Goal: Task Accomplishment & Management: Use online tool/utility

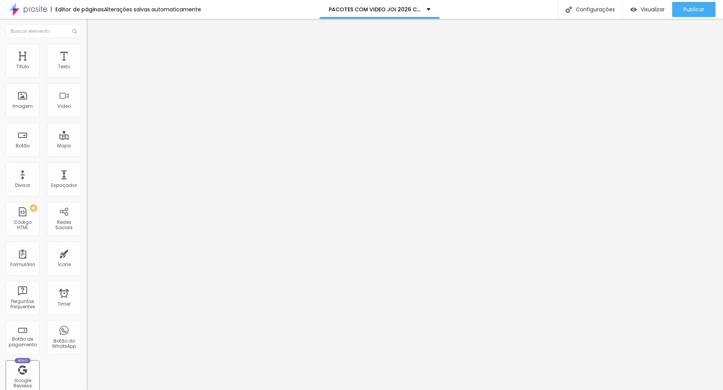
click at [93, 53] on span "Avançado" at bounding box center [105, 56] width 25 height 6
click at [87, 324] on div at bounding box center [130, 324] width 87 height 0
click at [87, 328] on div at bounding box center [130, 328] width 87 height 0
click at [87, 333] on div at bounding box center [130, 333] width 87 height 0
click at [90, 109] on icon "button" at bounding box center [91, 107] width 3 height 3
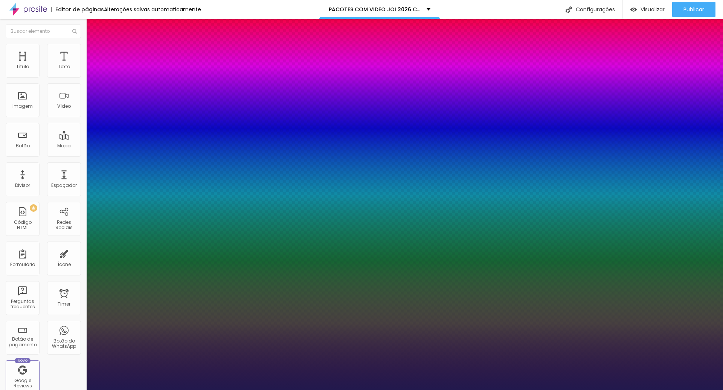
type input "1"
type input "0.5"
type input "26"
type input "1"
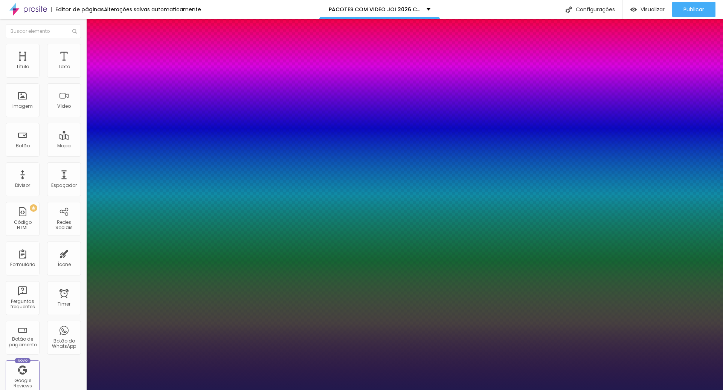
type input "0.5"
type input "25"
type input "1"
type input "0.5"
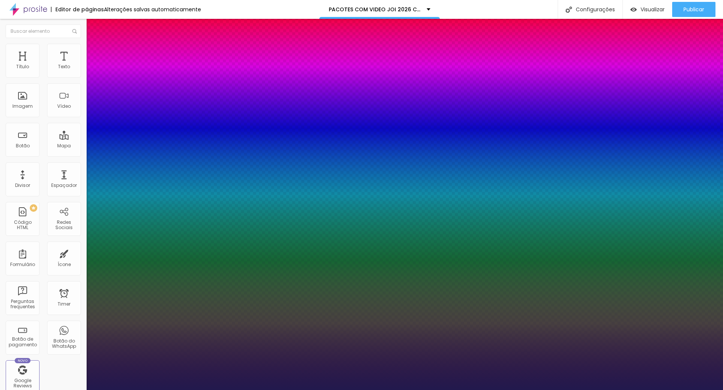
type input "24"
type input "1"
type input "0.5"
type input "23"
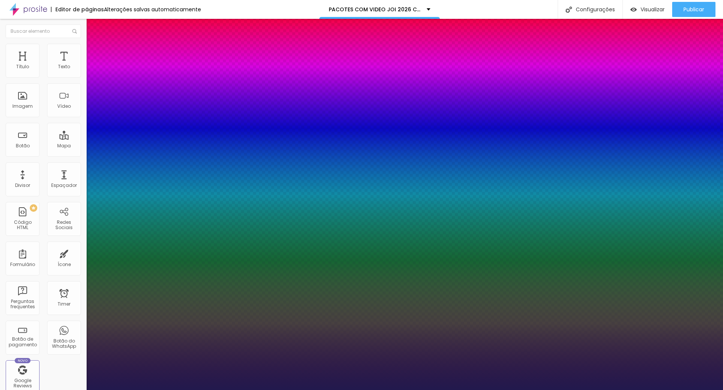
type input "23"
type input "1"
type input "0.5"
type input "22"
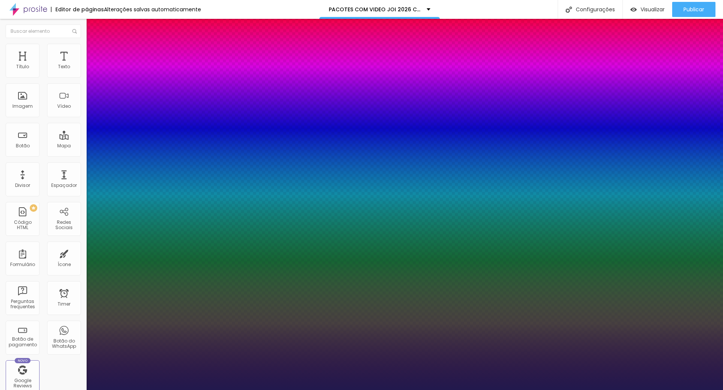
type input "1"
type input "0.5"
type input "21"
type input "1"
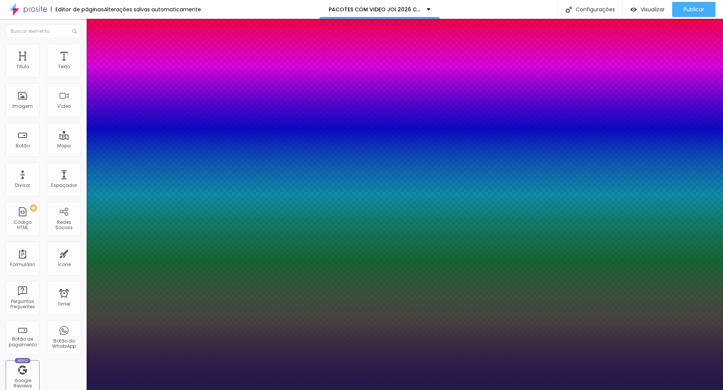
type input "0.5"
type input "20"
type input "1"
type input "0.5"
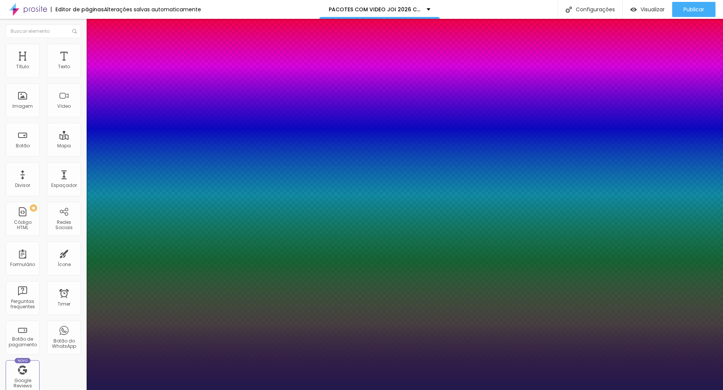
type input "21"
type input "1"
type input "0.5"
type input "22"
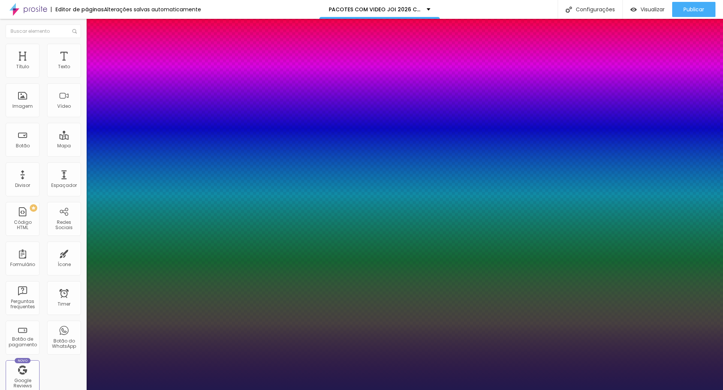
type input "22"
type input "1"
type input "0.5"
type input "23"
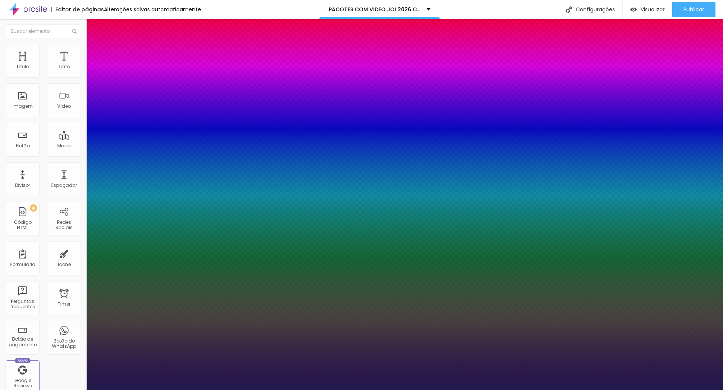
type input "1"
type input "0.5"
type input "24"
type input "1"
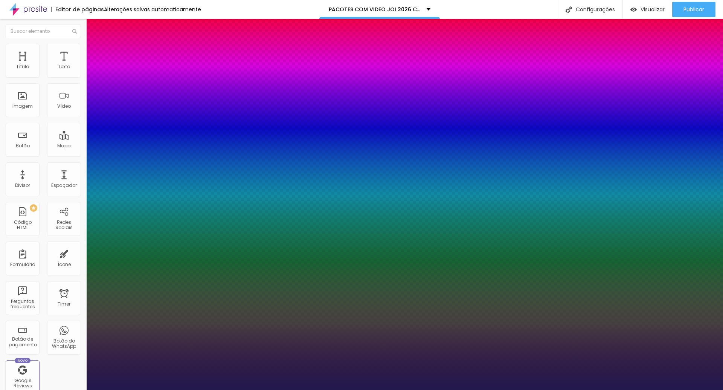
type input "0.5"
type input "25"
type input "1"
type input "0.5"
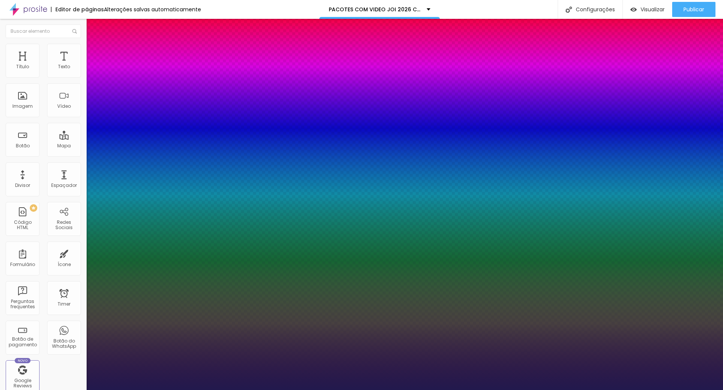
type input "26"
type input "1"
type input "0.5"
type input "27"
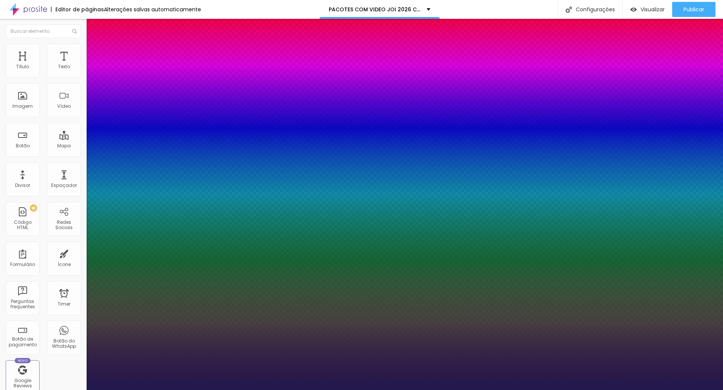
type input "27"
type input "1"
type input "0.5"
type input "28"
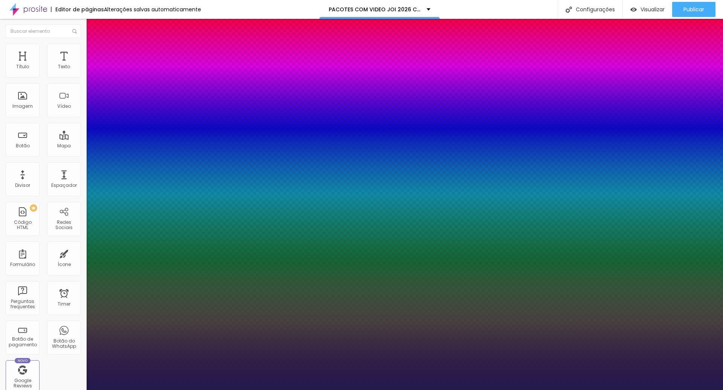
type input "1"
type input "0.5"
type input "29"
type input "1"
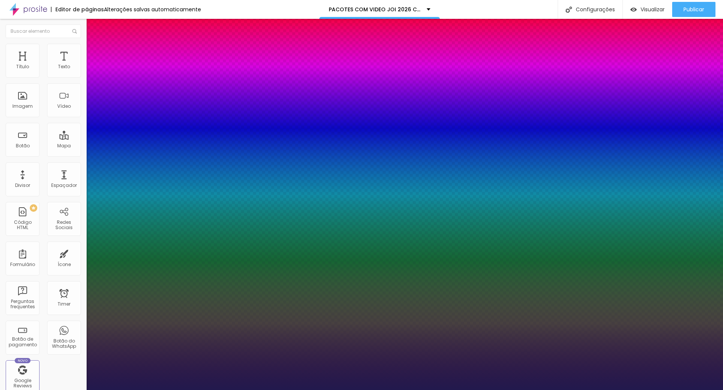
type input "0.5"
type input "29"
type input "1"
type input "0.5"
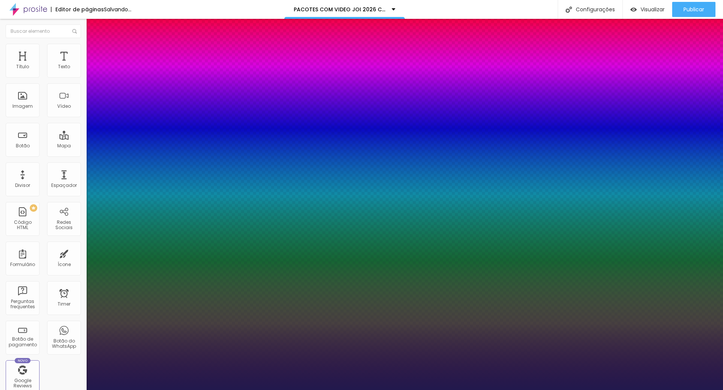
type input "1"
type input "0.5"
type input "1"
type input "0.6"
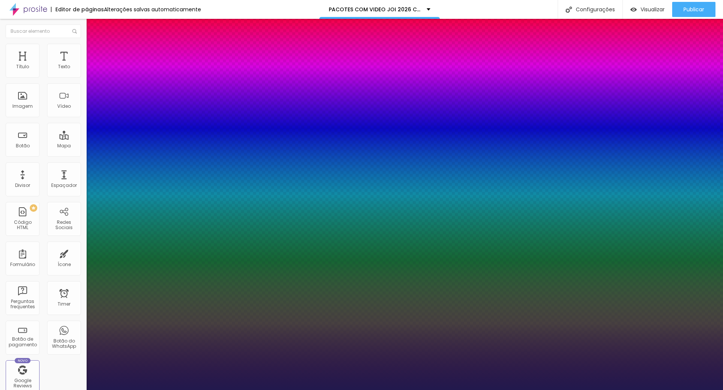
type input "1"
type input "0.8"
type input "1"
type input "0.9"
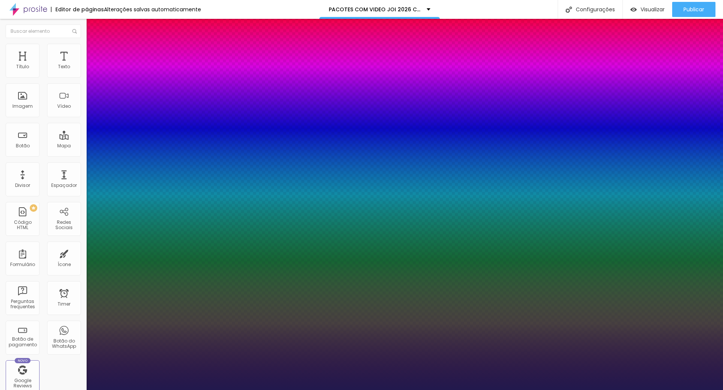
type input "0.9"
type input "1"
type input "1.1"
type input "1"
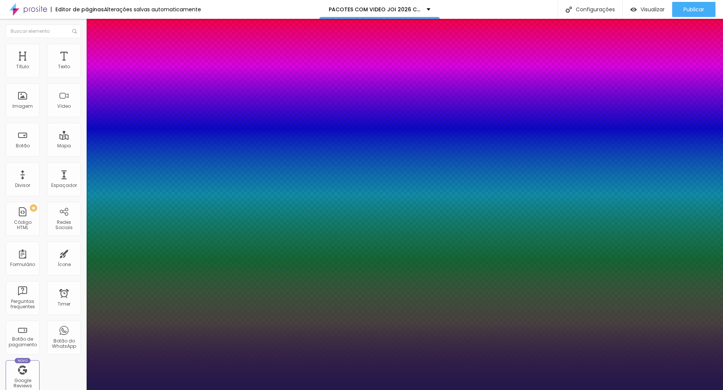
type input "1"
type input "0.9"
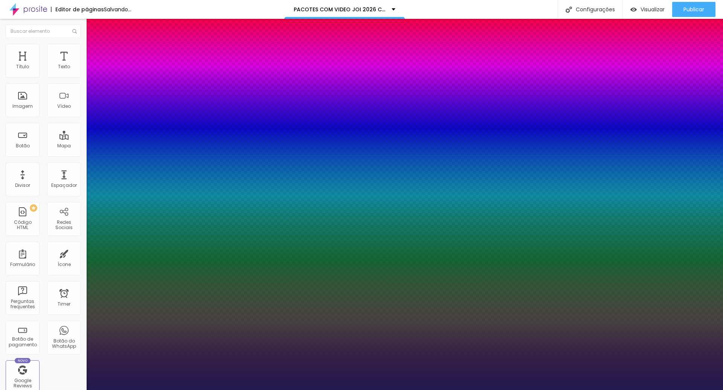
type input "1"
type input "0.8"
type input "1"
type input "0.7"
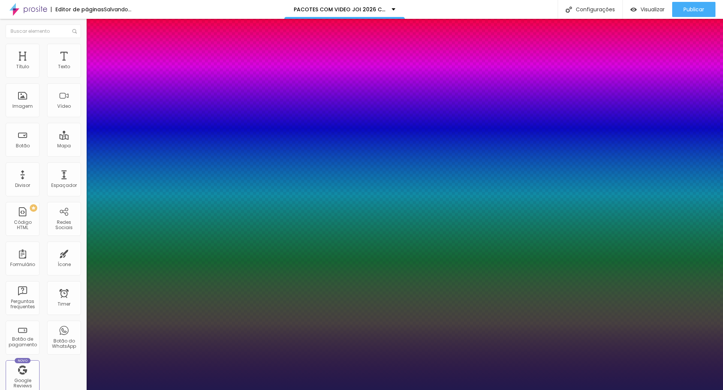
type input "0.7"
type input "1"
type input "0.6"
type input "1"
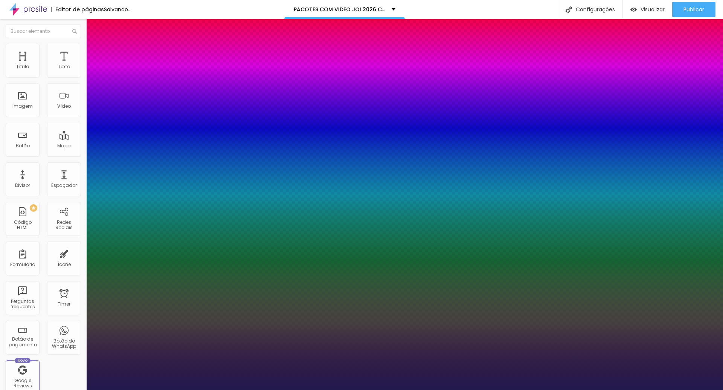
type input "0.5"
drag, startPoint x: 97, startPoint y: 265, endPoint x: 86, endPoint y: 266, distance: 10.6
type input "1"
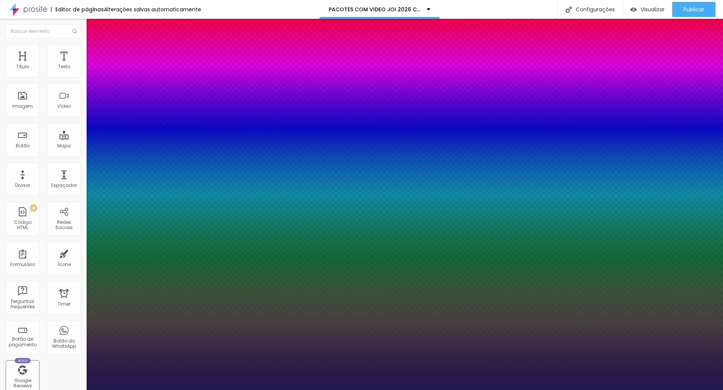
click at [563, 389] on div at bounding box center [361, 390] width 723 height 0
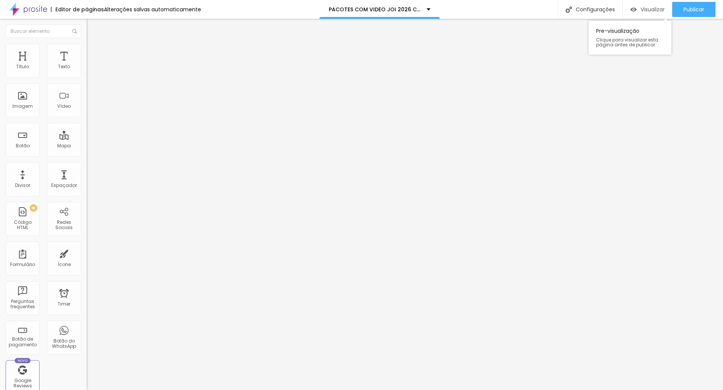
click at [655, 7] on span "Visualizar" at bounding box center [652, 9] width 24 height 6
click at [684, 9] on span "Publicar" at bounding box center [693, 9] width 21 height 6
